Goal: Transaction & Acquisition: Book appointment/travel/reservation

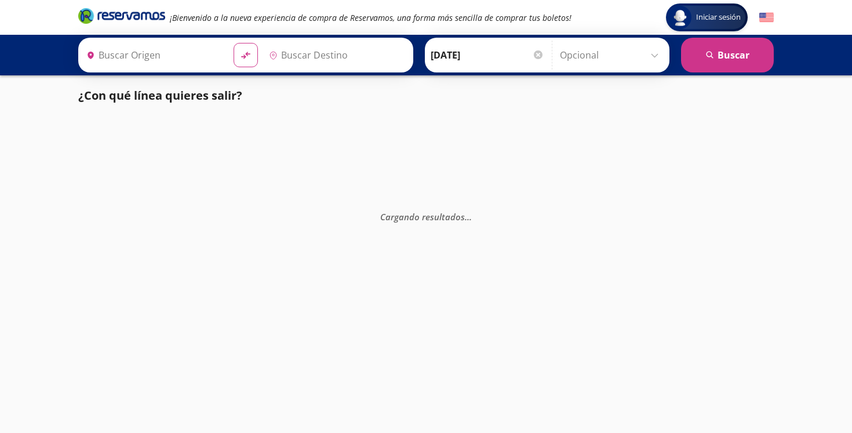
type input "Santiago de Querétaro, [GEOGRAPHIC_DATA]"
type input "[GEOGRAPHIC_DATA], [GEOGRAPHIC_DATA]"
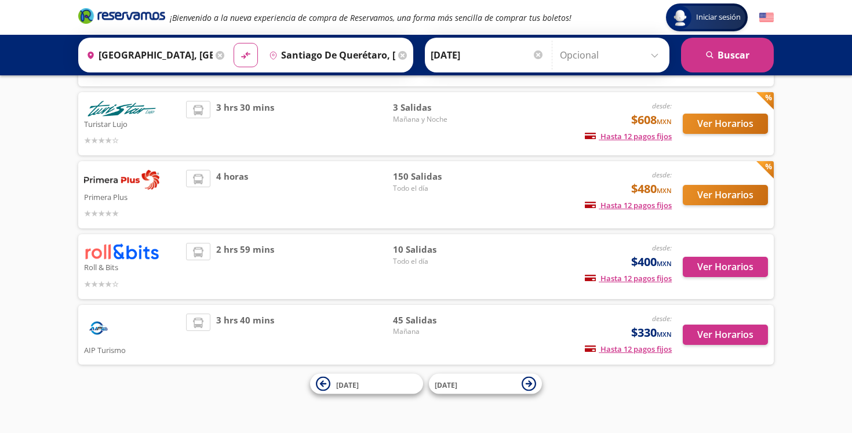
scroll to position [135, 0]
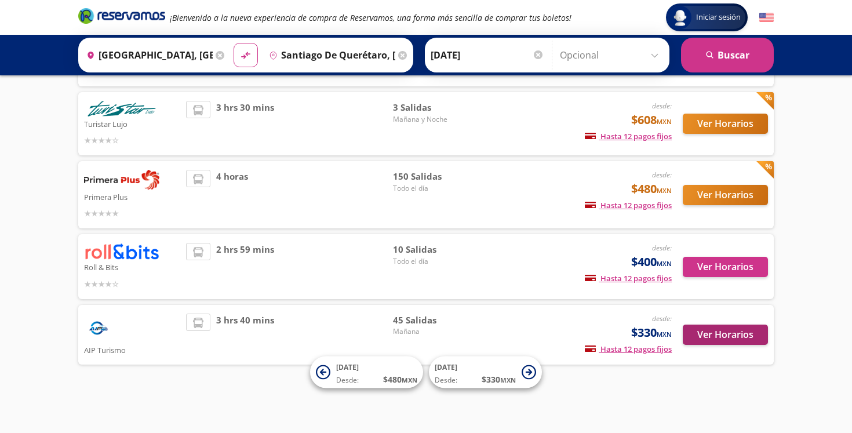
click at [739, 333] on button "Ver Horarios" at bounding box center [725, 334] width 85 height 20
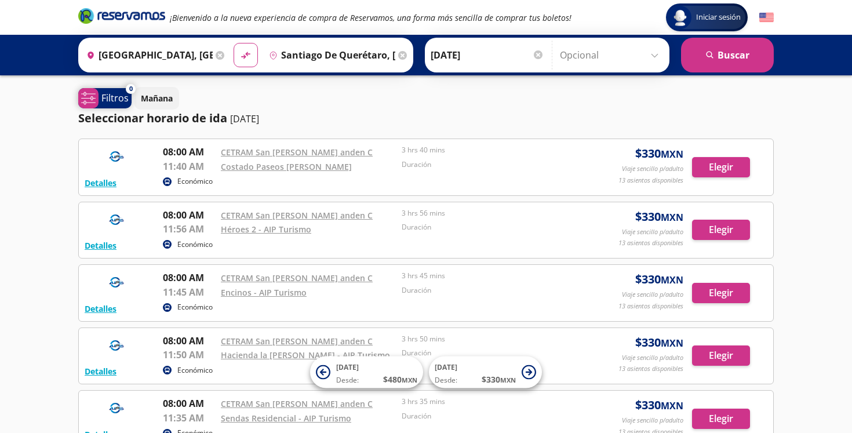
click at [112, 94] on p "Filtros" at bounding box center [114, 98] width 27 height 14
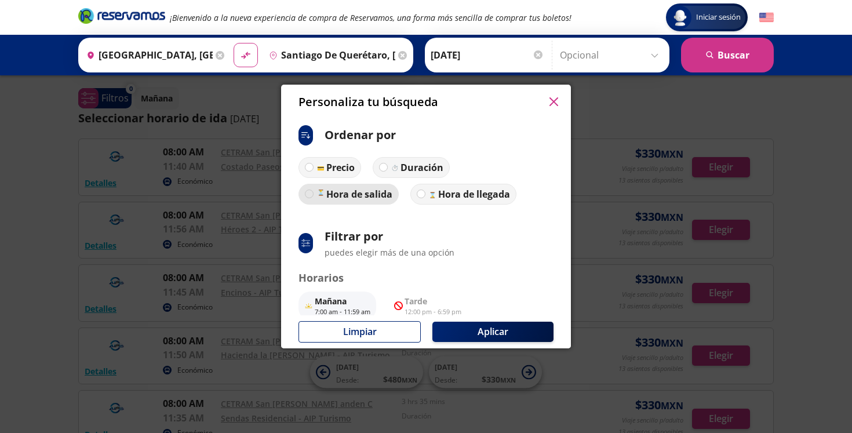
click at [308, 197] on div at bounding box center [309, 193] width 9 height 9
click at [308, 197] on input "Hora de salida" at bounding box center [309, 194] width 8 height 8
radio input "true"
click at [312, 168] on div at bounding box center [309, 167] width 9 height 9
click at [312, 168] on input "Precio" at bounding box center [309, 167] width 8 height 8
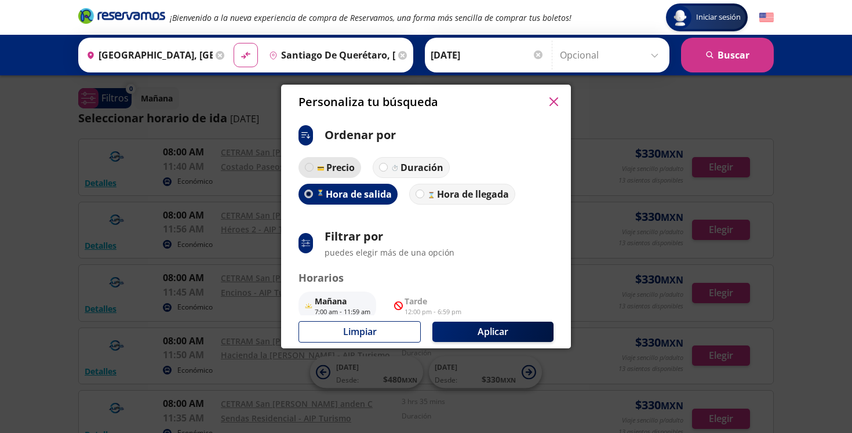
radio input "true"
click at [364, 196] on p "Hora de salida" at bounding box center [359, 194] width 66 height 14
click at [313, 196] on input "Hora de salida" at bounding box center [309, 194] width 8 height 8
radio input "true"
radio input "false"
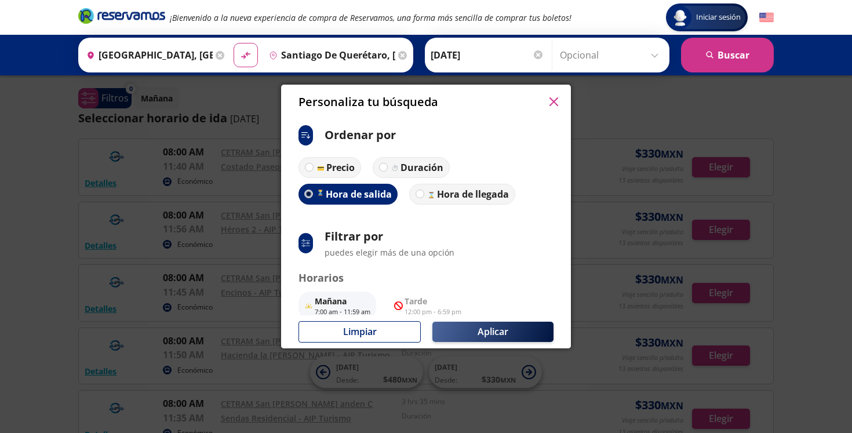
click at [485, 336] on button "Aplicar" at bounding box center [492, 332] width 121 height 20
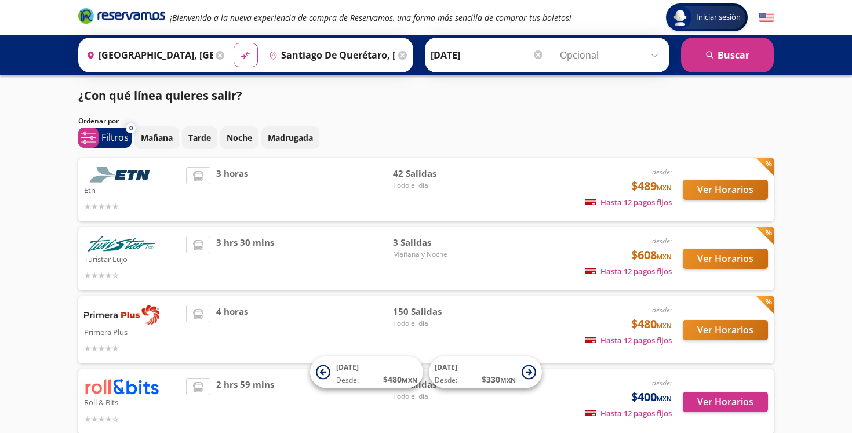
scroll to position [135, 0]
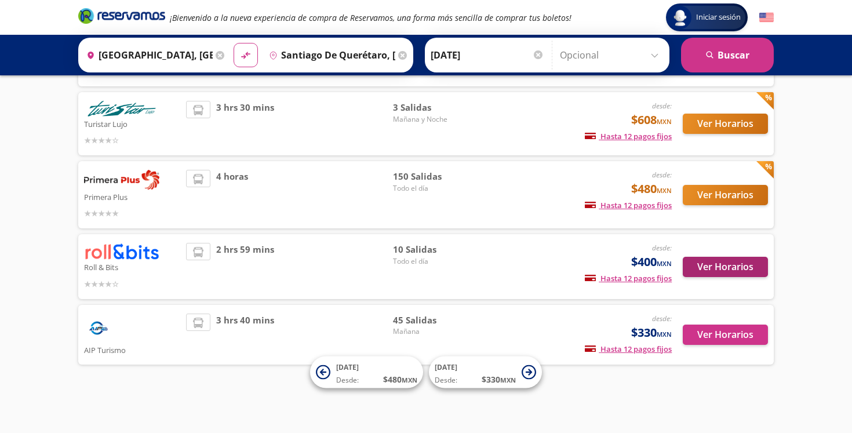
click at [719, 267] on button "Ver Horarios" at bounding box center [725, 267] width 85 height 20
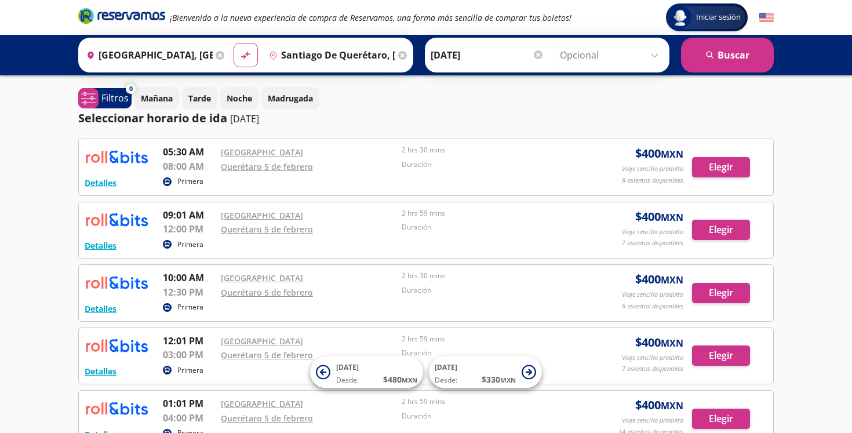
click at [214, 148] on p "05:30 AM" at bounding box center [189, 152] width 52 height 14
click at [184, 155] on p "05:30 AM" at bounding box center [189, 152] width 52 height 14
click at [96, 181] on button "Detalles" at bounding box center [101, 183] width 32 height 12
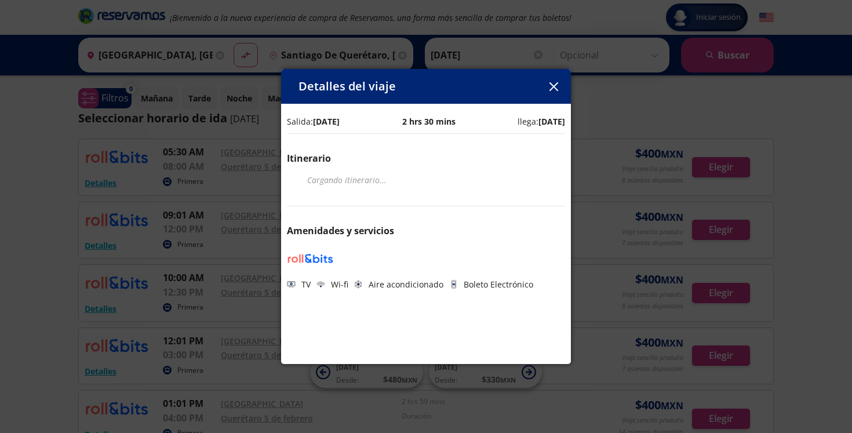
click at [554, 84] on icon "button" at bounding box center [553, 86] width 9 height 9
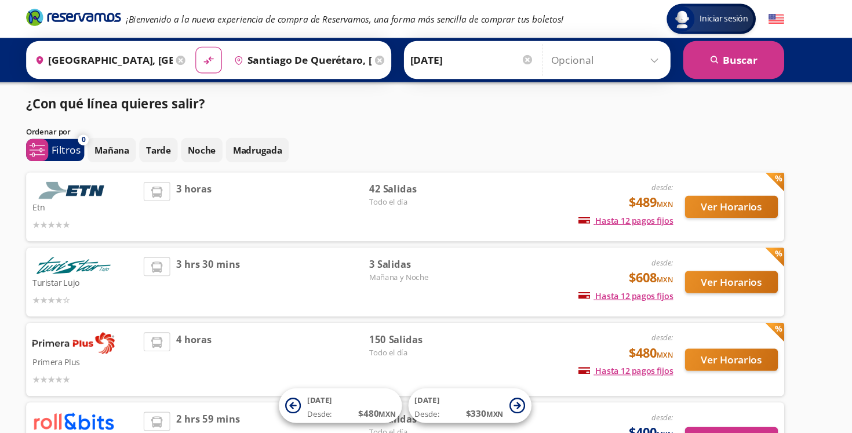
scroll to position [135, 0]
